Goal: Task Accomplishment & Management: Manage account settings

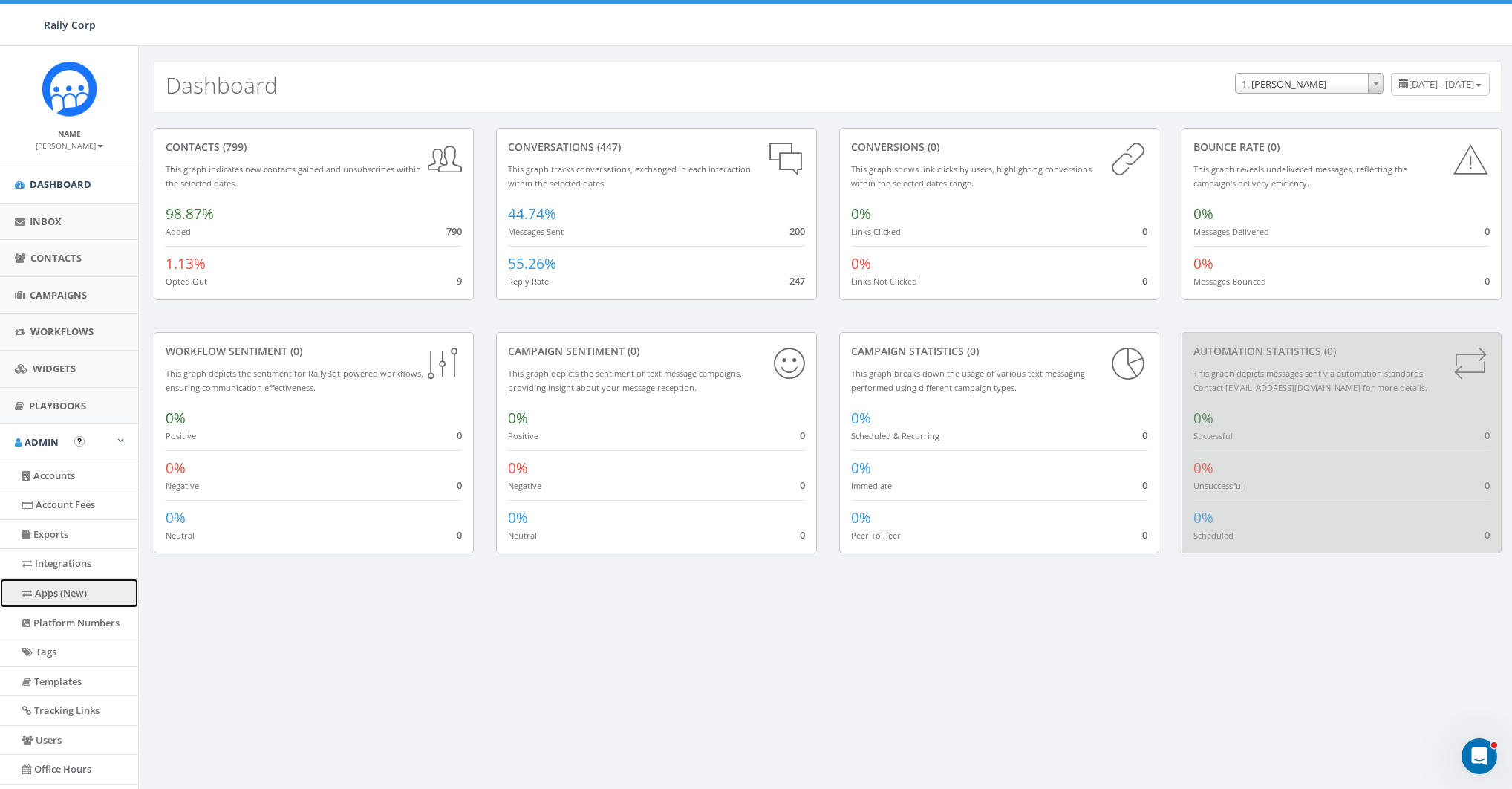
click at [72, 589] on link "Apps (New)" at bounding box center [69, 593] width 138 height 29
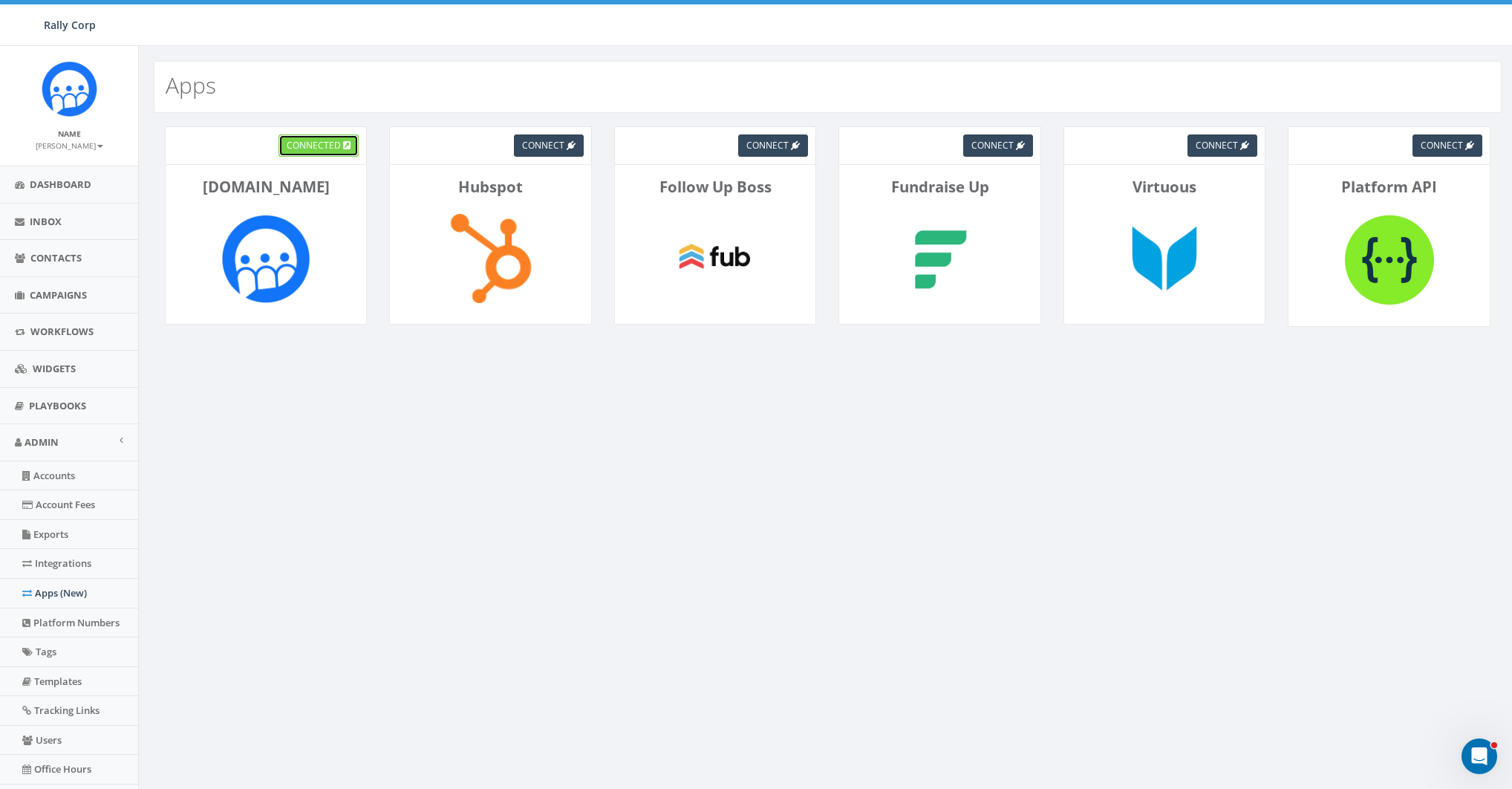
click at [308, 148] on span "connected" at bounding box center [313, 145] width 54 height 13
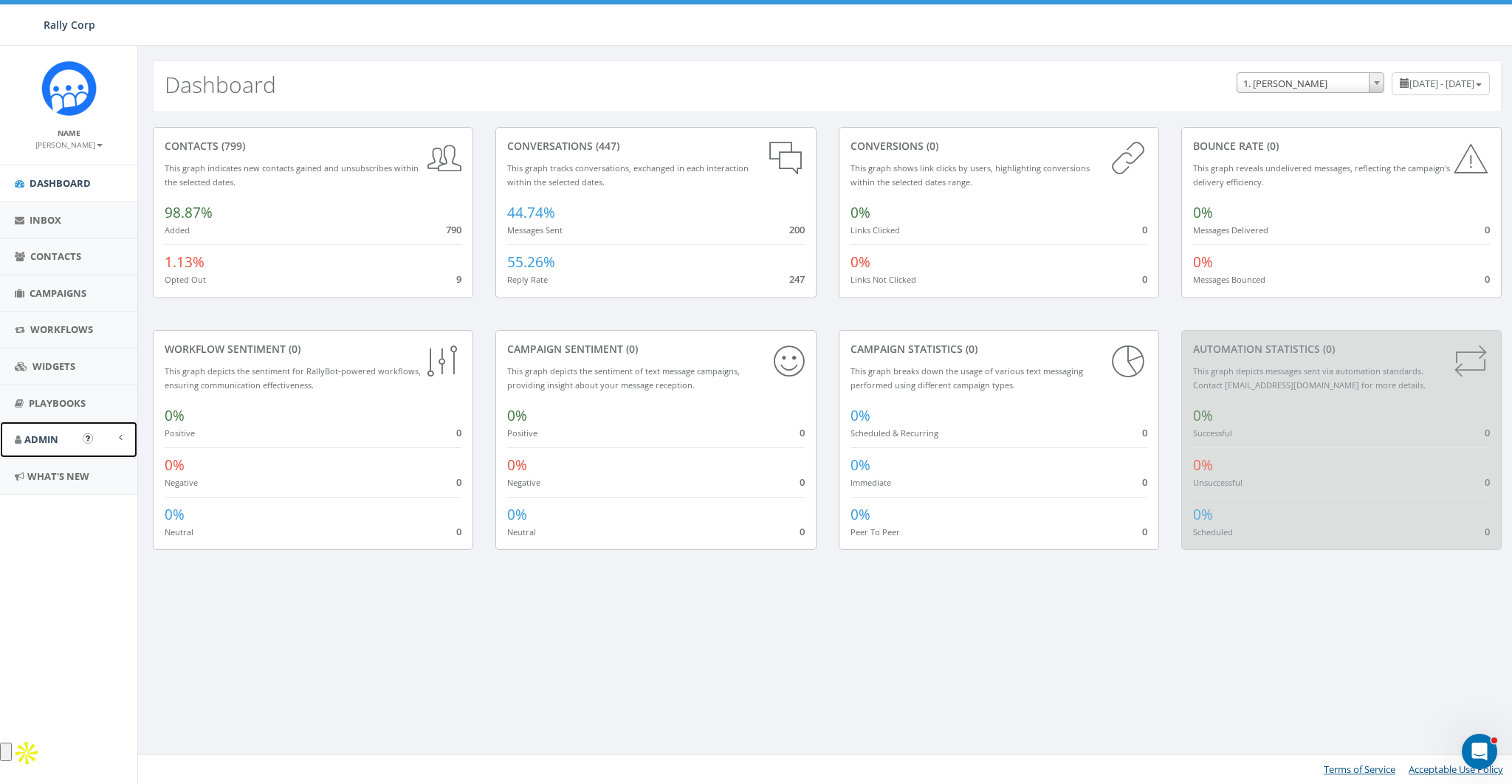
click at [42, 434] on span "Admin" at bounding box center [41, 438] width 34 height 14
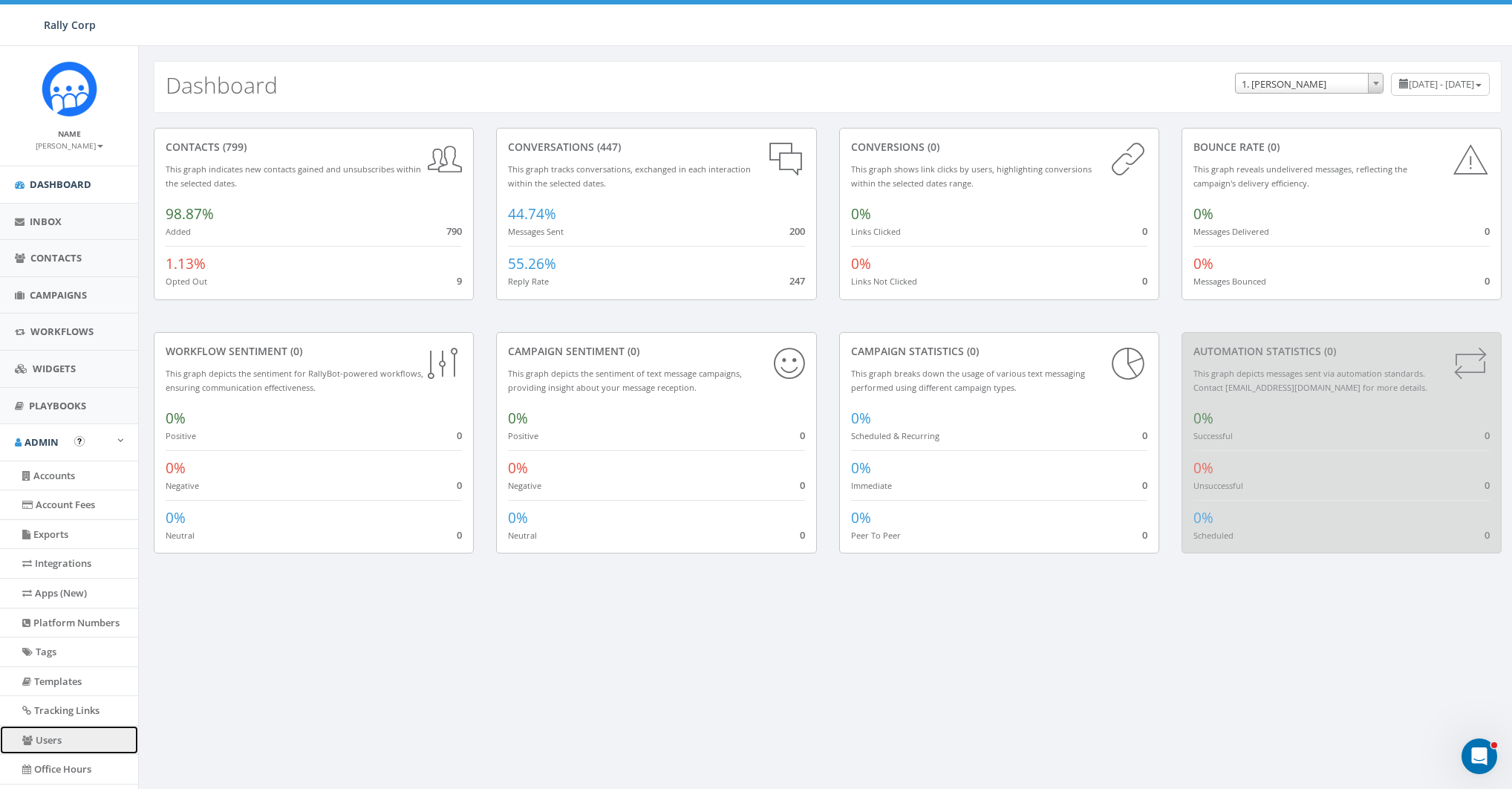
click at [41, 739] on link "Users" at bounding box center [69, 740] width 138 height 29
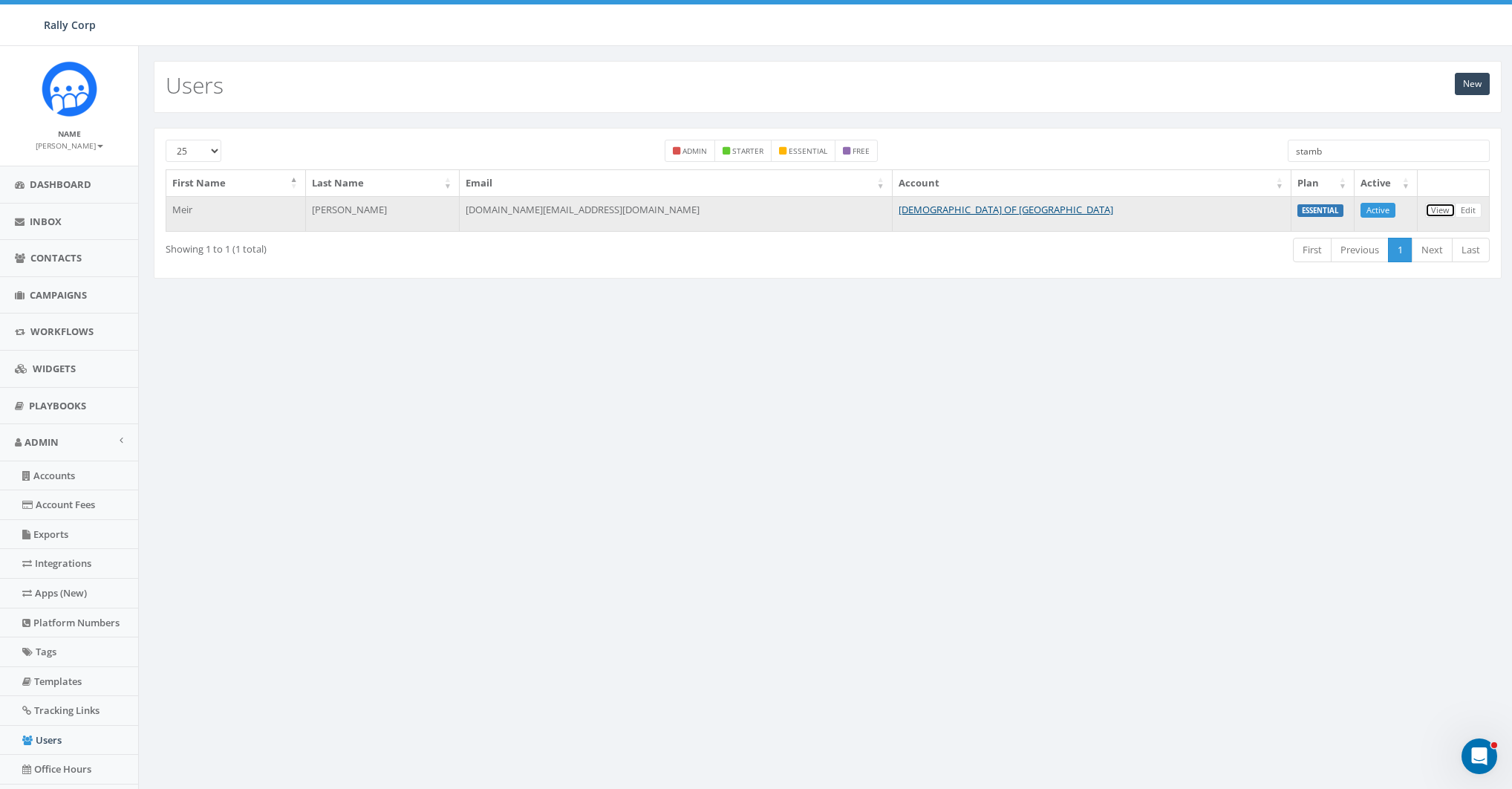
click at [1446, 210] on link "View" at bounding box center [1440, 210] width 31 height 15
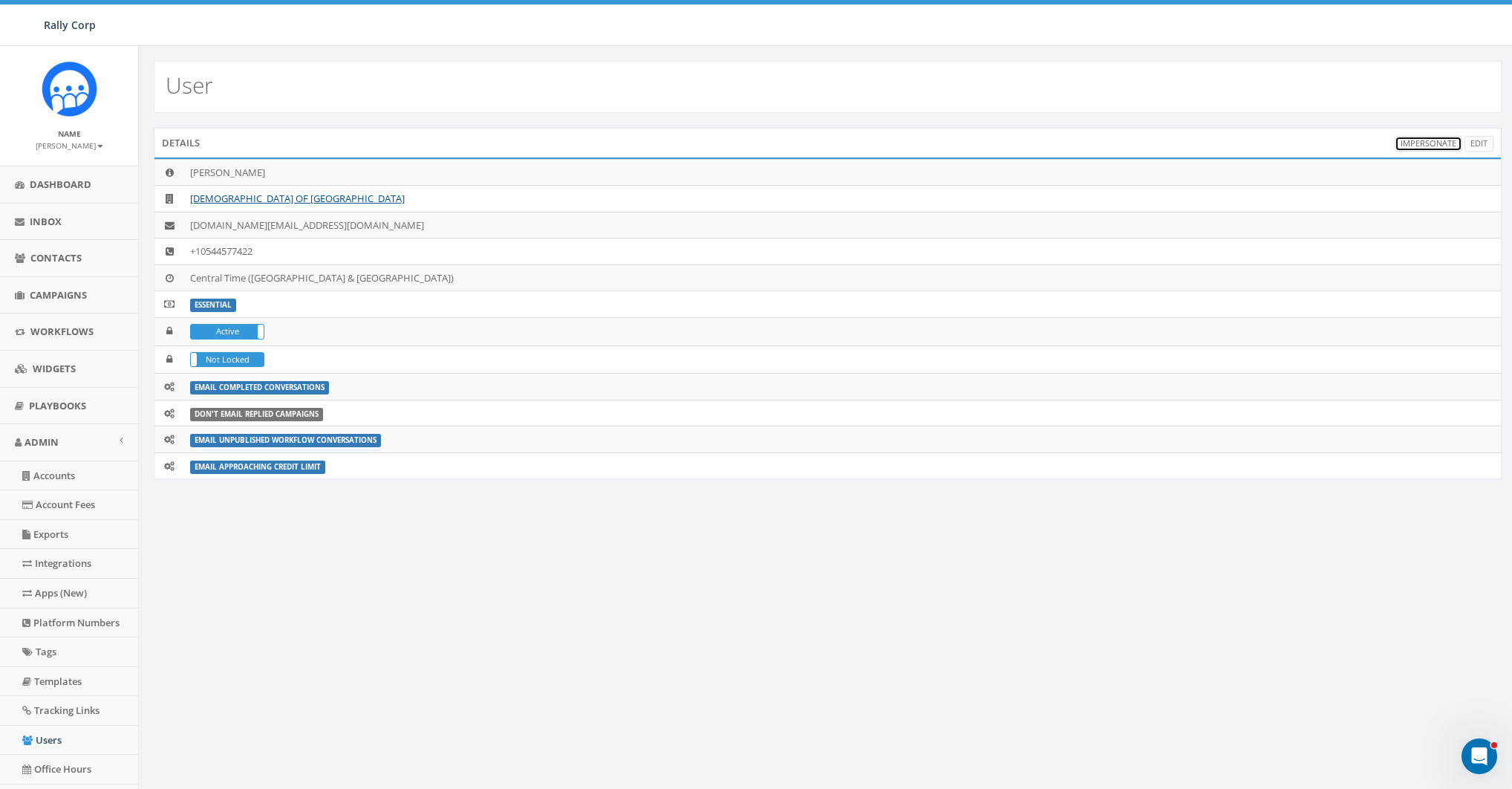
click at [1433, 143] on link "Impersonate" at bounding box center [1428, 143] width 68 height 15
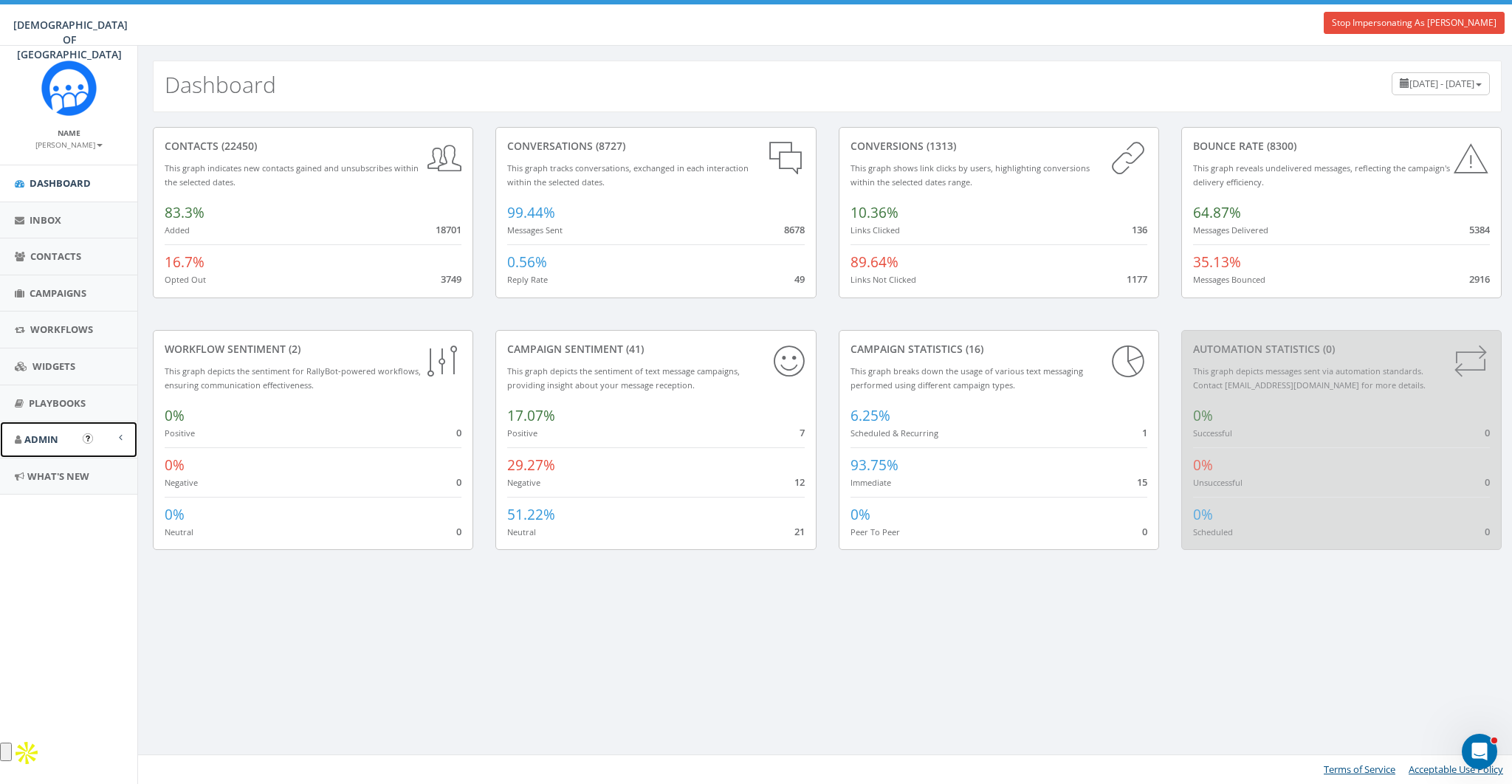
click at [47, 433] on span "Admin" at bounding box center [41, 438] width 34 height 14
